Goal: Find contact information: Find contact information

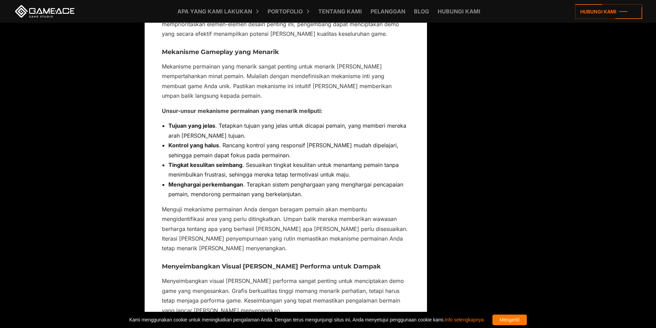
scroll to position [2652, 0]
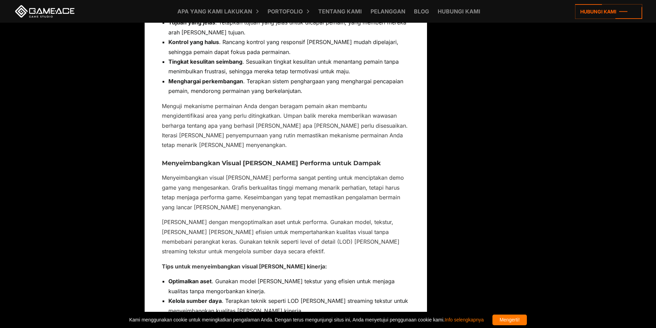
click at [527, 315] on div "Mengerti!" at bounding box center [510, 320] width 34 height 11
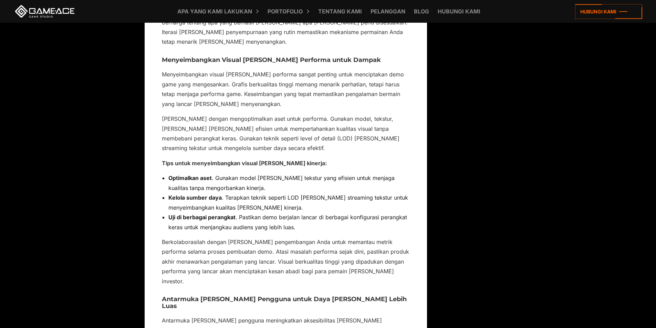
scroll to position [2859, 0]
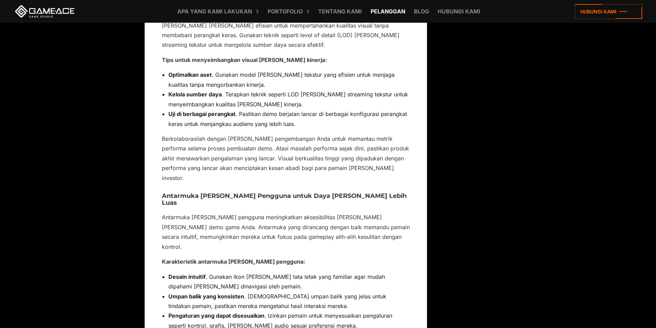
click at [389, 15] on link "Pelanggan" at bounding box center [388, 11] width 42 height 23
click at [448, 14] on font "Hubungi kami" at bounding box center [459, 11] width 43 height 7
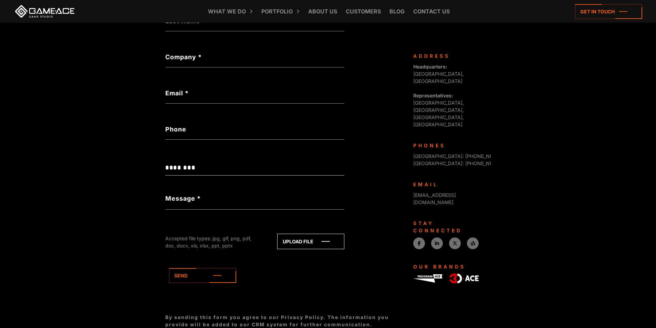
scroll to position [105, 0]
